Goal: Task Accomplishment & Management: Use online tool/utility

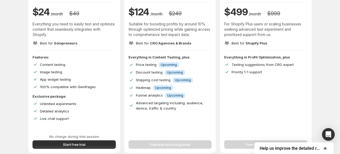
scroll to position [77, 0]
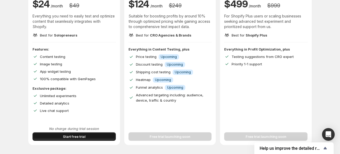
click at [87, 137] on button "Start free trial" at bounding box center [74, 136] width 83 height 8
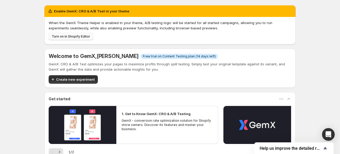
click at [67, 35] on span "Turn on in Shopify Editor" at bounding box center [71, 36] width 38 height 4
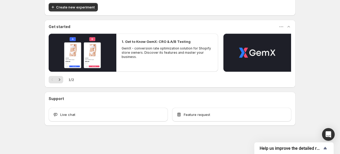
scroll to position [29, 0]
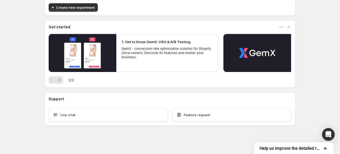
scroll to position [22, 0]
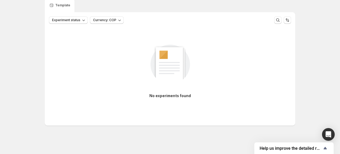
click at [160, 70] on img at bounding box center [170, 63] width 60 height 60
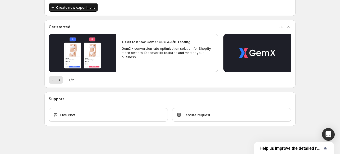
click at [73, 6] on span "Create new experiment" at bounding box center [75, 7] width 39 height 5
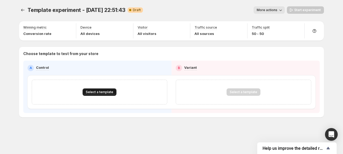
click at [114, 90] on button "Select a template" at bounding box center [100, 91] width 34 height 7
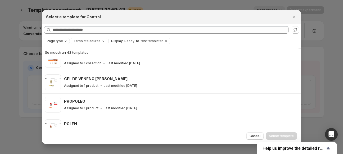
scroll to position [123, 0]
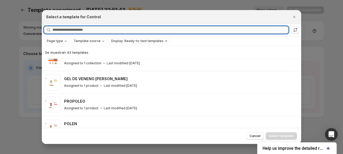
click at [88, 31] on input "Searching all templates" at bounding box center [170, 29] width 236 height 7
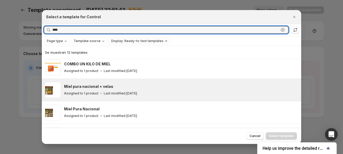
scroll to position [115, 0]
type input "****"
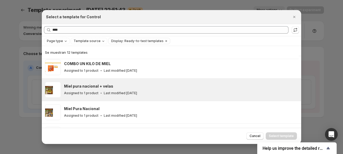
click at [126, 87] on div "Miel pura nacional + velas" at bounding box center [180, 86] width 232 height 5
click at [281, 134] on span "Select template" at bounding box center [281, 136] width 25 height 4
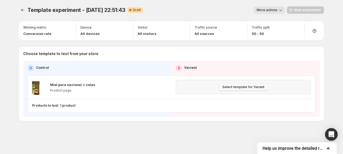
click at [238, 86] on span "Select template for Variant" at bounding box center [243, 87] width 42 height 4
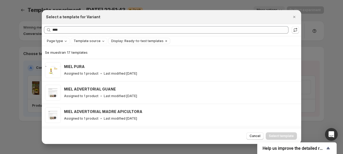
click at [15, 41] on div at bounding box center [171, 77] width 343 height 154
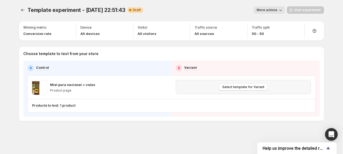
click at [207, 85] on div "Select template for Variant" at bounding box center [243, 86] width 128 height 7
click at [237, 85] on span "Select template for Variant" at bounding box center [243, 87] width 42 height 4
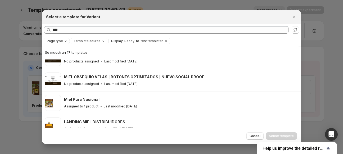
scroll to position [147, 0]
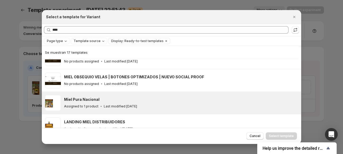
click at [157, 100] on div "Miel Pura Nacional" at bounding box center [180, 99] width 232 height 5
click at [282, 134] on span "Select template" at bounding box center [281, 136] width 25 height 4
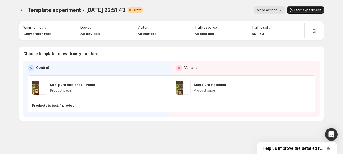
click at [300, 12] on span "Start experiment" at bounding box center [307, 10] width 26 height 4
click at [276, 13] on button "More actions" at bounding box center [266, 9] width 31 height 7
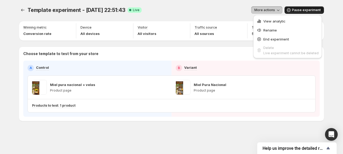
click at [214, 9] on div "More actions" at bounding box center [214, 9] width 136 height 7
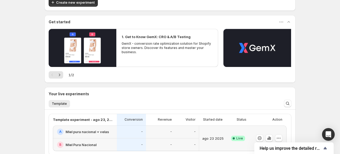
scroll to position [94, 0]
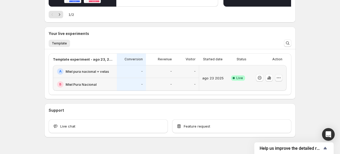
click at [279, 77] on icon "button" at bounding box center [278, 77] width 5 height 5
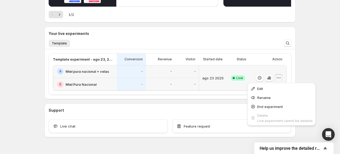
click at [304, 66] on div "Bienvenido a GemX , MATEO CAMPOS Información Free trial on Content Testing plan…" at bounding box center [170, 36] width 340 height 260
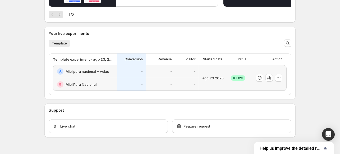
click at [275, 76] on div at bounding box center [269, 78] width 26 height 8
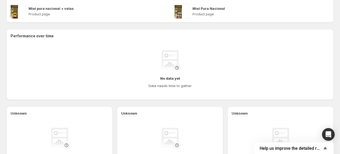
click at [271, 77] on div "Goal Conversion Device All devices Visitor All visitors Traffic source All sour…" at bounding box center [169, 96] width 327 height 317
